Goal: Check status: Check status

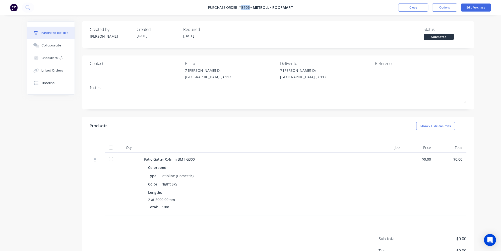
drag, startPoint x: 243, startPoint y: 7, endPoint x: 250, endPoint y: 7, distance: 7.3
click at [250, 7] on div "Purchase Order #8705 -" at bounding box center [230, 7] width 44 height 5
click at [45, 72] on div "Linked Orders" at bounding box center [52, 70] width 22 height 5
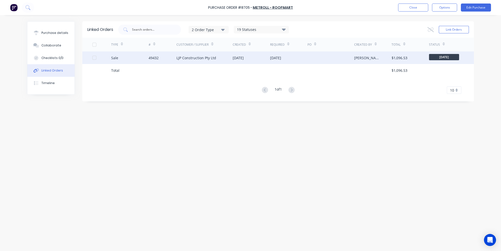
click at [134, 58] on div "Sale" at bounding box center [129, 57] width 37 height 13
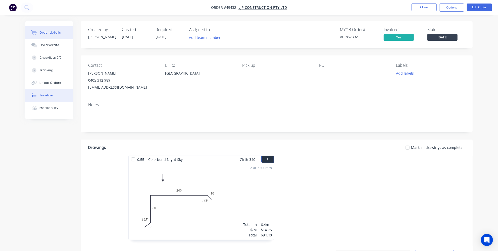
click at [52, 94] on button "Timeline" at bounding box center [49, 95] width 48 height 13
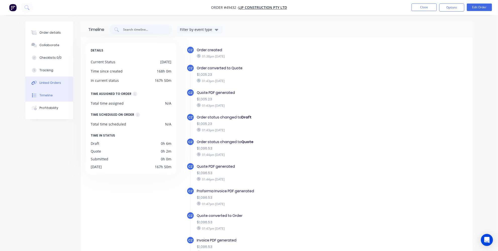
drag, startPoint x: 53, startPoint y: 85, endPoint x: 58, endPoint y: 81, distance: 6.8
click at [53, 85] on div "Linked Orders" at bounding box center [50, 83] width 22 height 5
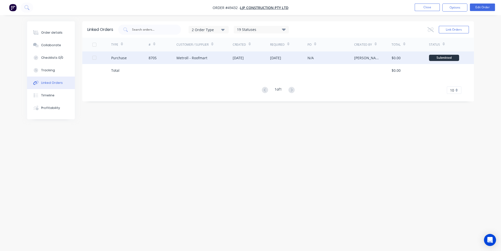
click at [172, 61] on div "8705" at bounding box center [163, 57] width 28 height 13
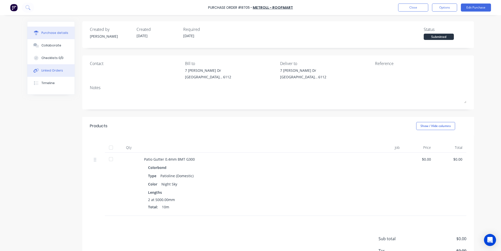
click at [44, 72] on div "Linked Orders" at bounding box center [52, 70] width 22 height 5
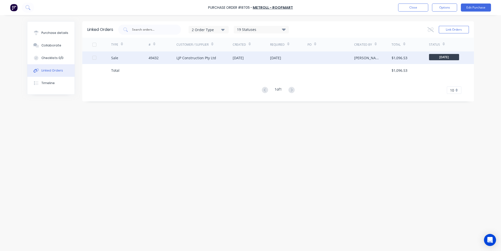
click at [155, 59] on div "49432" at bounding box center [154, 57] width 10 height 5
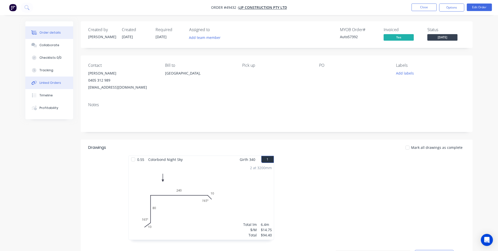
click at [46, 82] on div "Linked Orders" at bounding box center [50, 83] width 22 height 5
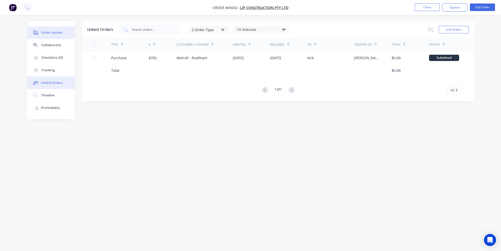
click at [57, 32] on div "Order details" at bounding box center [51, 32] width 21 height 5
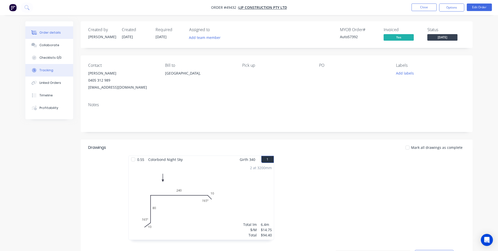
click at [51, 70] on div "Tracking" at bounding box center [46, 70] width 14 height 5
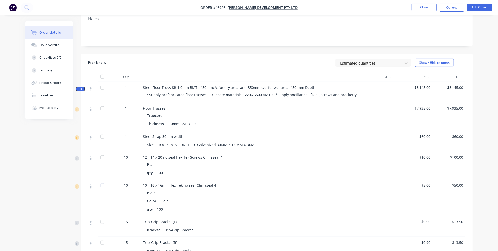
scroll to position [23, 0]
